Goal: Transaction & Acquisition: Purchase product/service

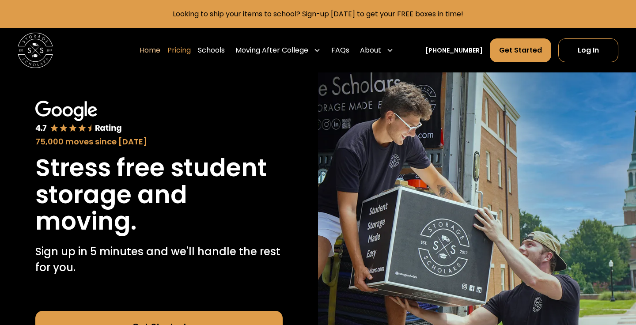
click at [191, 55] on link "Pricing" at bounding box center [178, 50] width 23 height 25
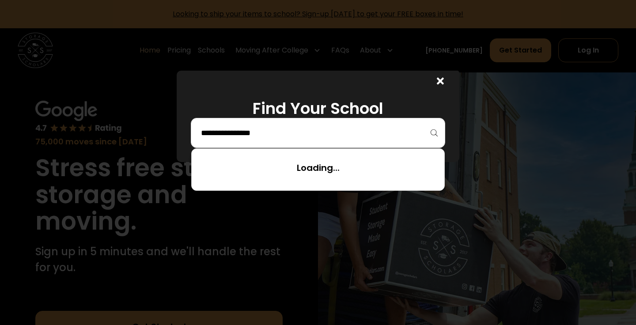
click at [265, 137] on input "search" at bounding box center [318, 132] width 236 height 15
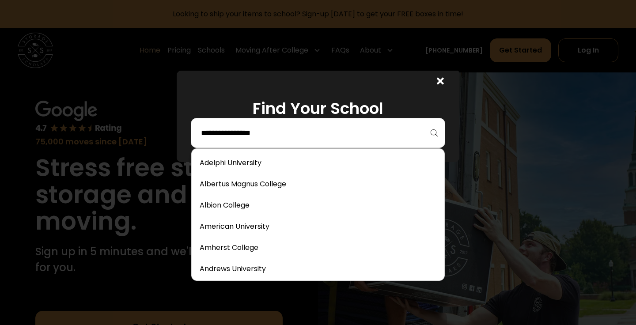
click at [254, 141] on div at bounding box center [318, 133] width 254 height 30
click at [242, 130] on input "search" at bounding box center [318, 132] width 236 height 15
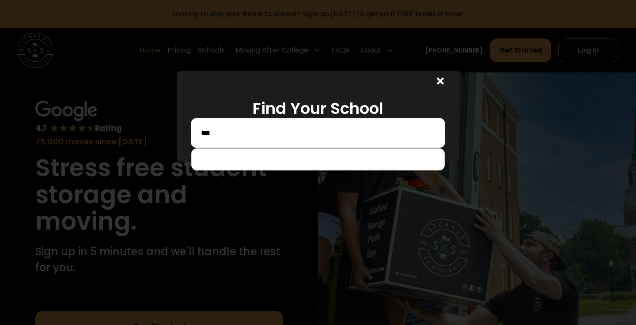
drag, startPoint x: 258, startPoint y: 151, endPoint x: 273, endPoint y: 142, distance: 17.5
click at [273, 142] on div "***" at bounding box center [318, 133] width 254 height 30
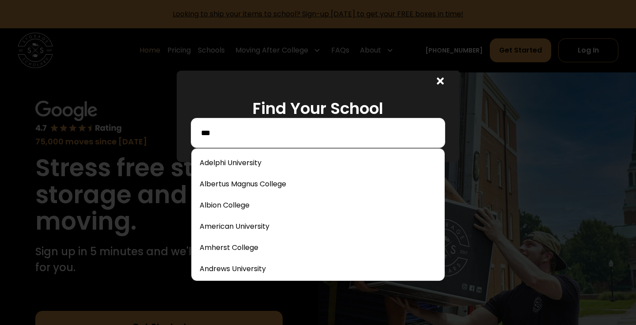
drag, startPoint x: 266, startPoint y: 136, endPoint x: 113, endPoint y: 118, distance: 154.3
click at [111, 120] on div "Find Your School ***" at bounding box center [318, 162] width 636 height 325
type input "*"
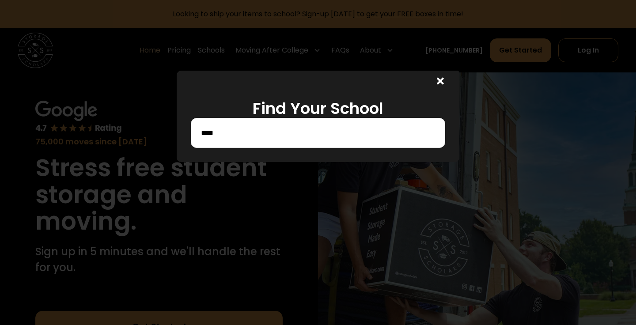
drag, startPoint x: 113, startPoint y: 120, endPoint x: 221, endPoint y: 202, distance: 135.5
click at [239, 123] on div "****" at bounding box center [318, 133] width 254 height 30
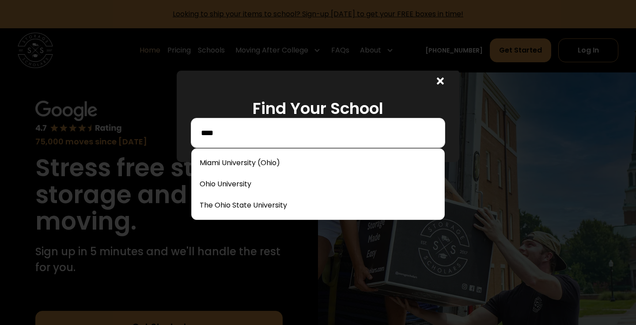
click at [235, 133] on input "****" at bounding box center [318, 132] width 236 height 15
type input "*"
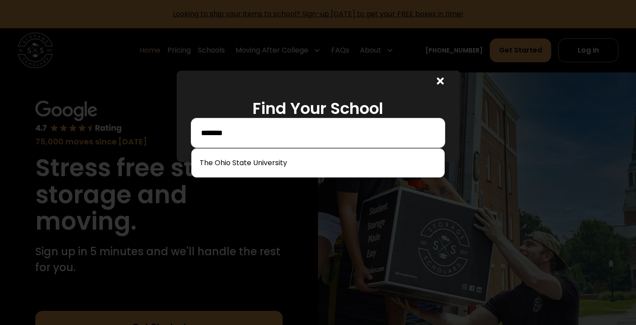
type input "*******"
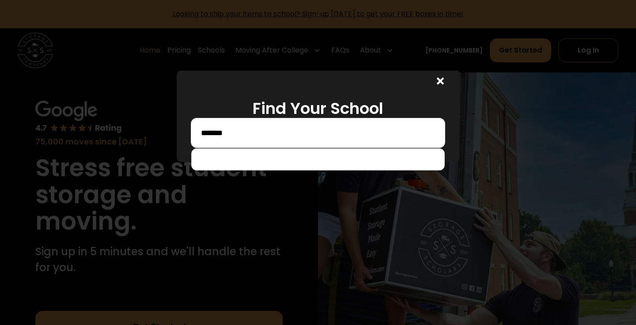
drag, startPoint x: 227, startPoint y: 149, endPoint x: 235, endPoint y: 169, distance: 21.4
click at [235, 169] on div at bounding box center [318, 159] width 254 height 22
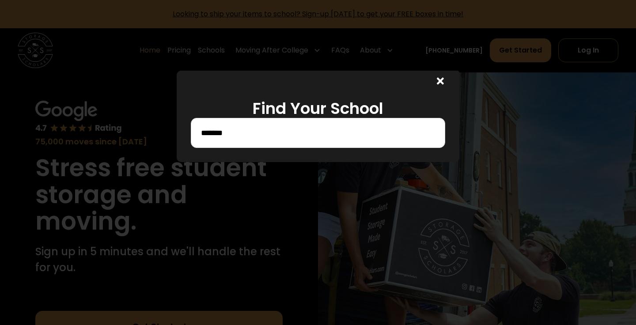
click at [238, 137] on input "*******" at bounding box center [318, 132] width 236 height 15
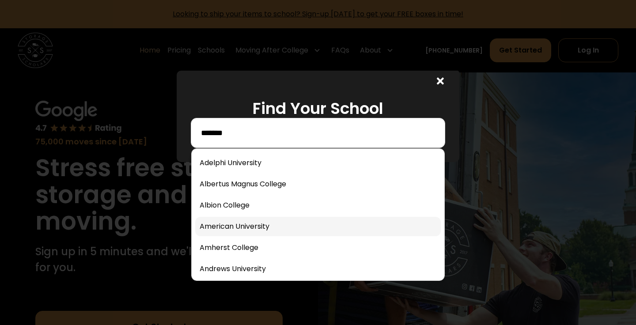
drag, startPoint x: 238, startPoint y: 137, endPoint x: 243, endPoint y: 229, distance: 92.5
click at [243, 229] on link at bounding box center [318, 226] width 246 height 19
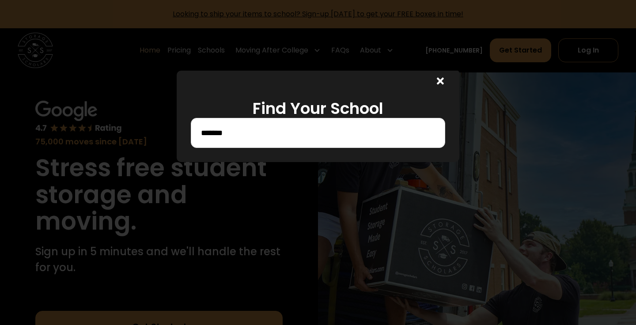
click at [243, 229] on div at bounding box center [318, 162] width 636 height 325
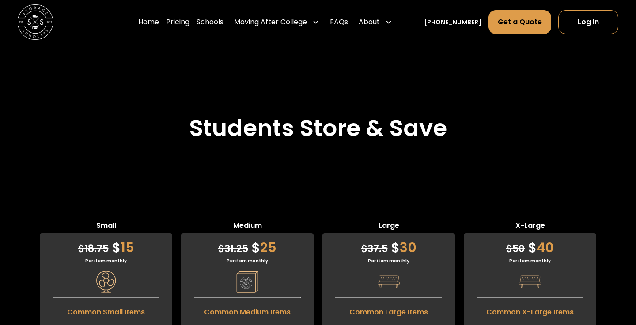
scroll to position [2007, 0]
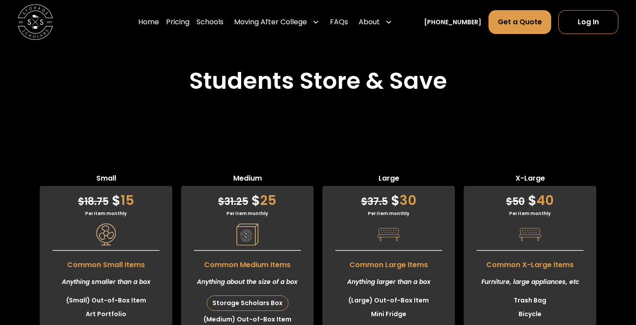
scroll to position [2055, 0]
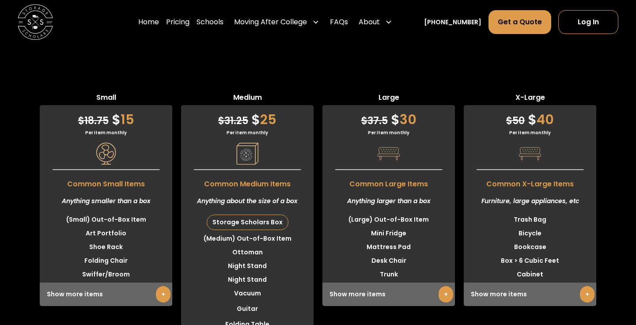
scroll to position [2132, 0]
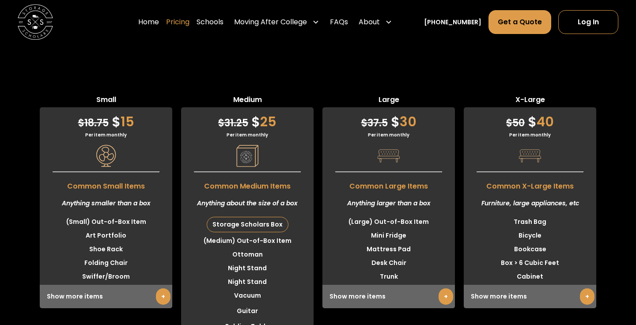
click at [182, 23] on link "Pricing" at bounding box center [177, 22] width 23 height 25
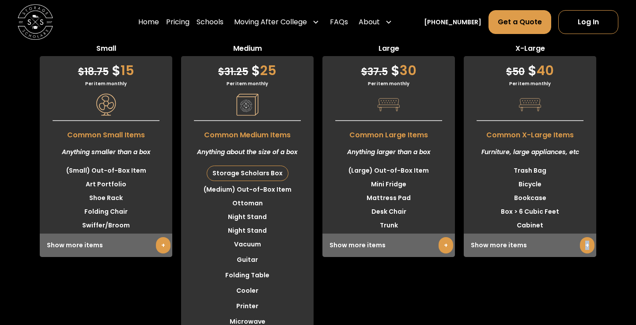
scroll to position [2181, 0]
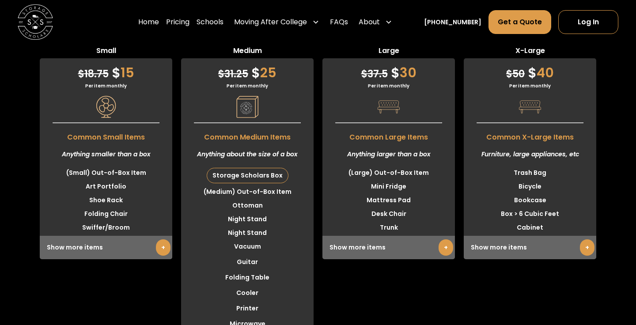
click at [235, 183] on div "Storage Scholars Box" at bounding box center [247, 175] width 81 height 15
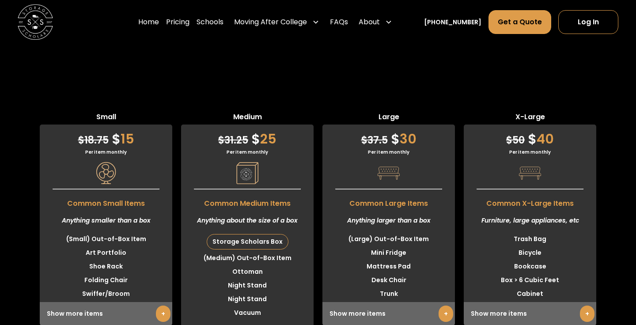
scroll to position [2101, 0]
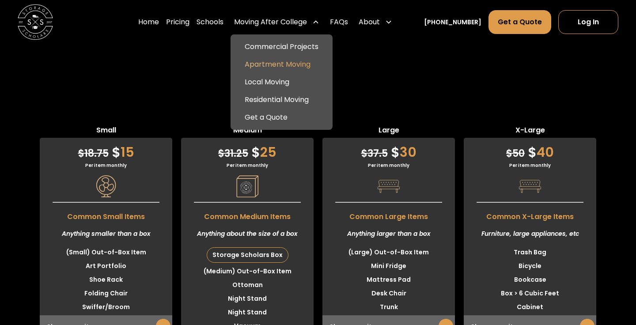
click at [299, 66] on link "Apartment Moving" at bounding box center [281, 65] width 95 height 18
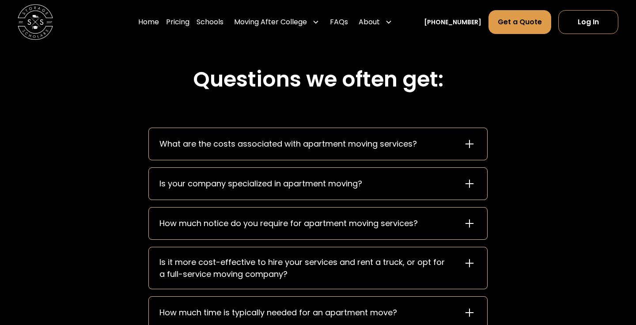
scroll to position [1145, 0]
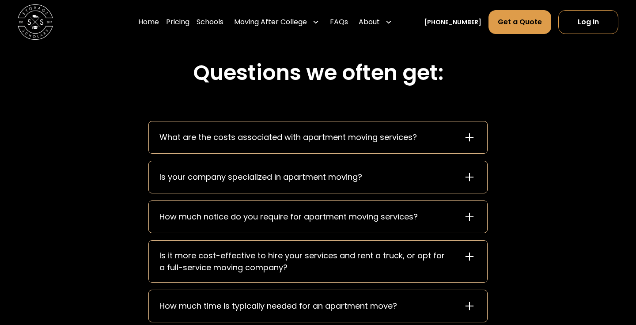
click at [472, 216] on icon at bounding box center [469, 217] width 8 height 8
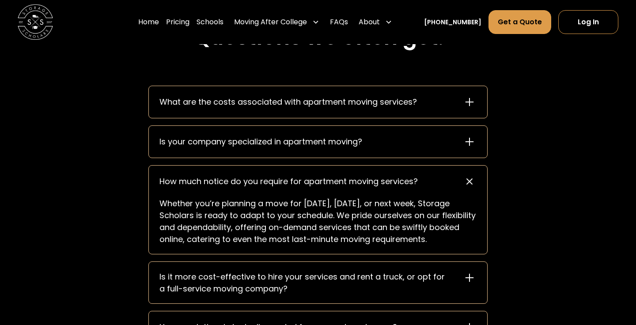
scroll to position [1182, 0]
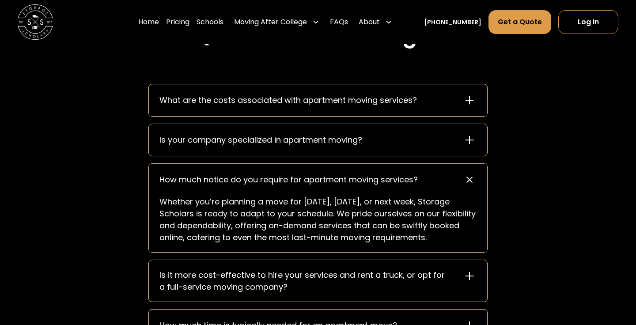
click at [471, 275] on icon at bounding box center [469, 276] width 14 height 14
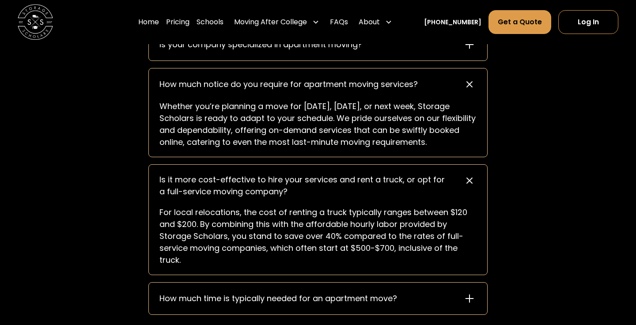
scroll to position [1279, 0]
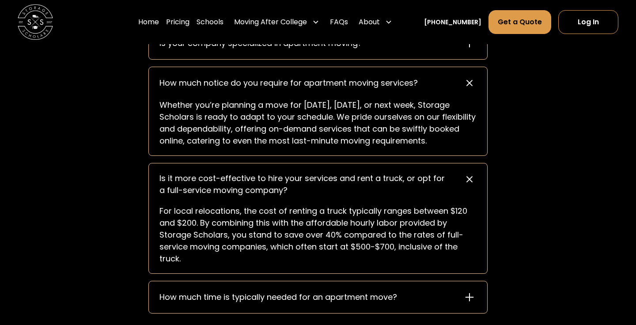
click at [466, 295] on icon at bounding box center [469, 297] width 14 height 14
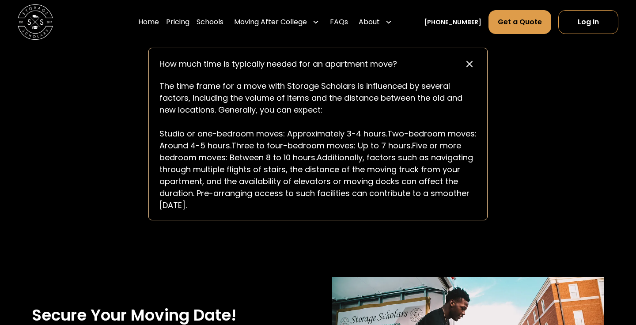
scroll to position [1512, 0]
